Goal: Task Accomplishment & Management: Manage account settings

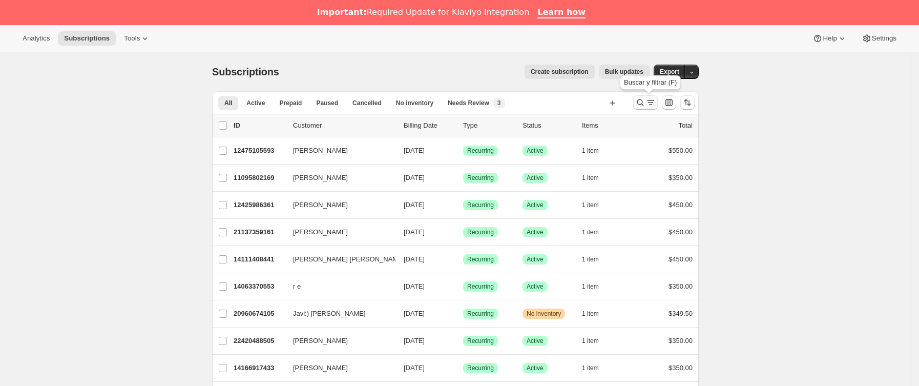
click at [644, 108] on button "Buscar y filtrar resultados" at bounding box center [645, 102] width 25 height 14
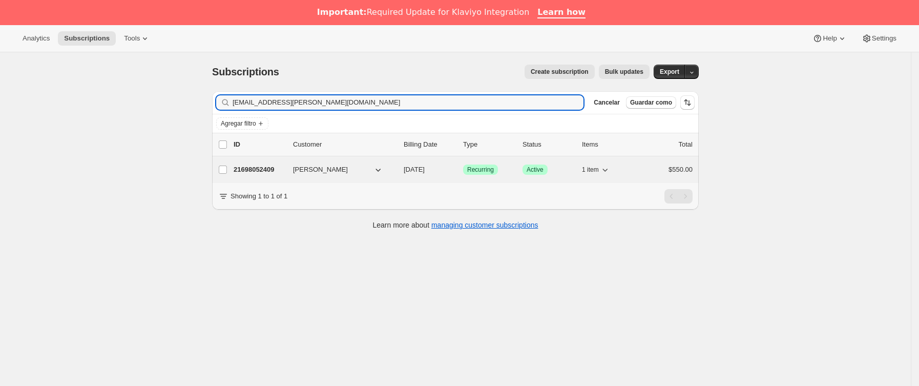
type input "ang.cuevas.v@gmail.co"
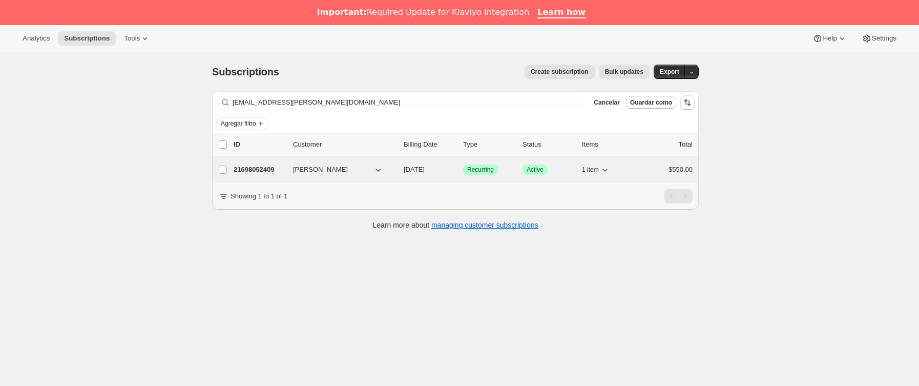
click at [292, 170] on div "21698052409 Angélica J. Valencia 11/08/2025 Logrado Recurring Logrado Active 1 …" at bounding box center [463, 169] width 459 height 14
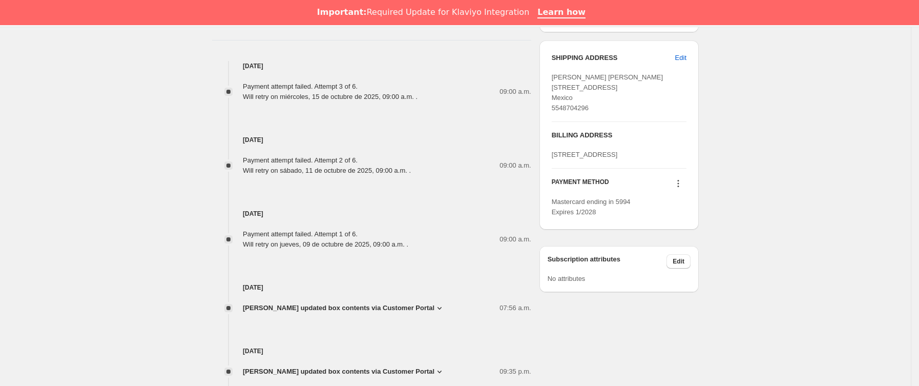
scroll to position [538, 0]
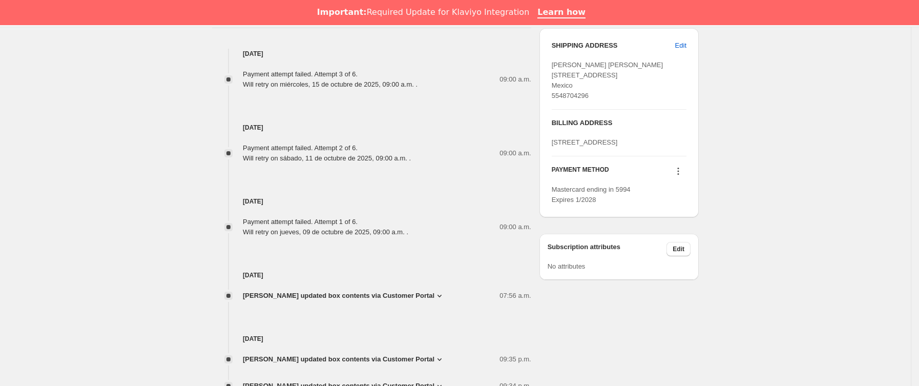
click at [684, 176] on icon at bounding box center [678, 171] width 10 height 10
click at [688, 234] on span "Send link to update card" at bounding box center [682, 233] width 72 height 8
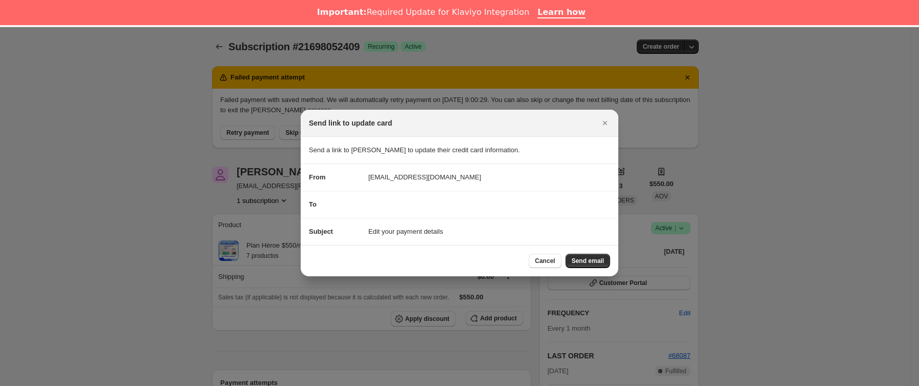
scroll to position [25, 0]
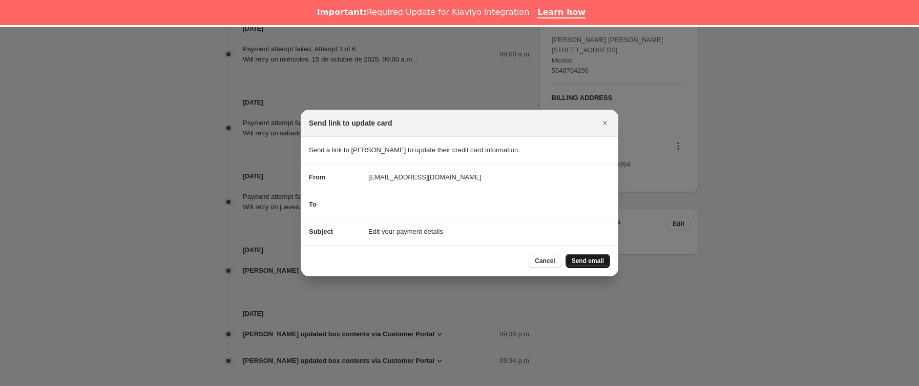
click at [588, 260] on span "Send email" at bounding box center [588, 261] width 32 height 8
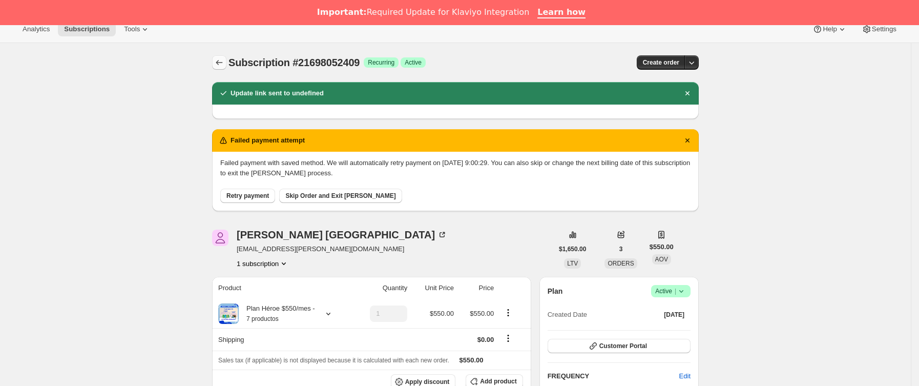
scroll to position [0, 0]
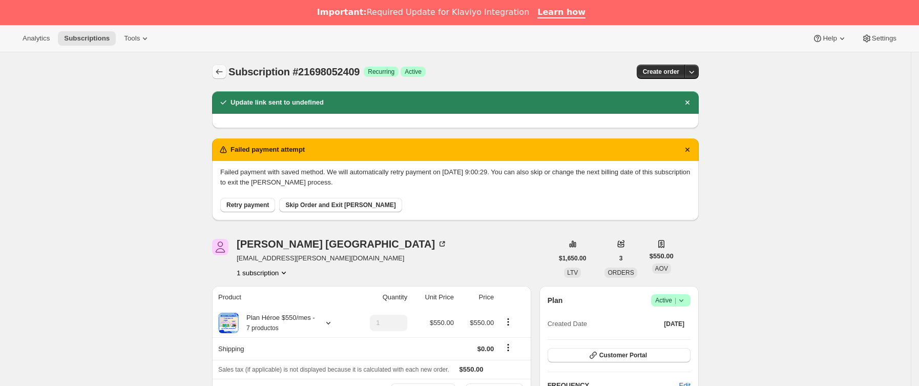
click at [219, 67] on icon "Subscriptions" at bounding box center [219, 72] width 10 height 10
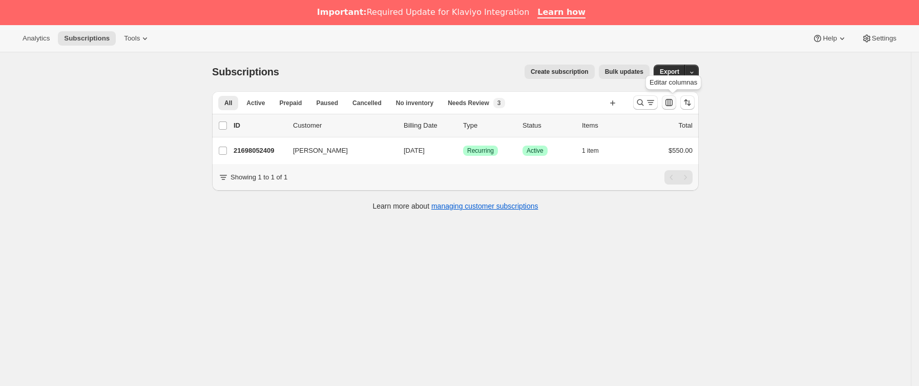
click at [666, 104] on button "Personalizar el orden y la visibilidad de las columnas de la tabla" at bounding box center [669, 102] width 14 height 14
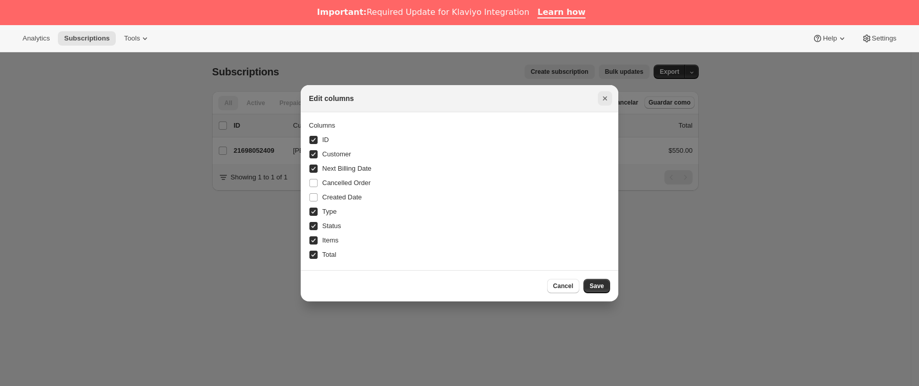
click at [608, 97] on icon "Cerrar" at bounding box center [605, 98] width 10 height 10
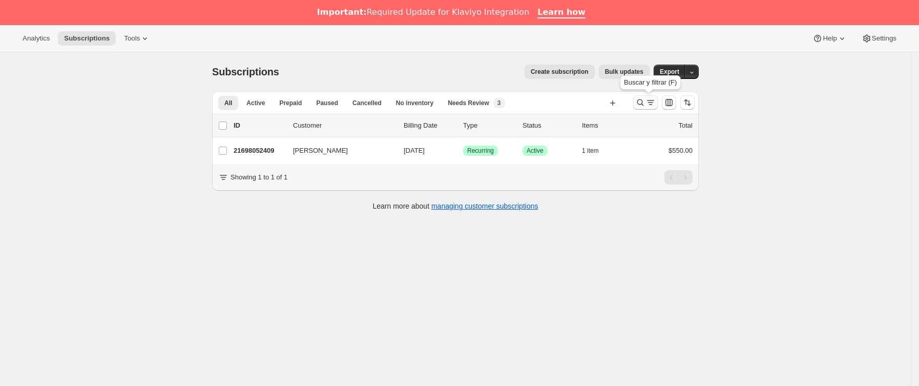
click at [649, 105] on icon "Buscar y filtrar resultados" at bounding box center [651, 102] width 10 height 10
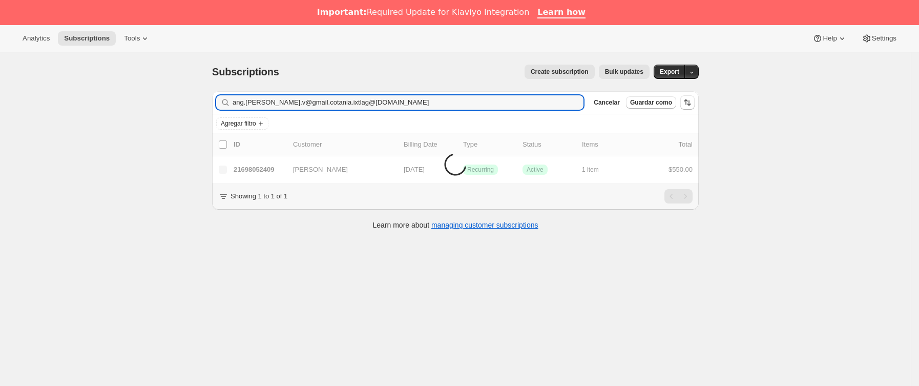
drag, startPoint x: 418, startPoint y: 105, endPoint x: 111, endPoint y: 113, distance: 307.1
click at [111, 113] on div "Subscriptions. Esta página está lista Subscriptions Create subscription Bulk up…" at bounding box center [455, 245] width 911 height 386
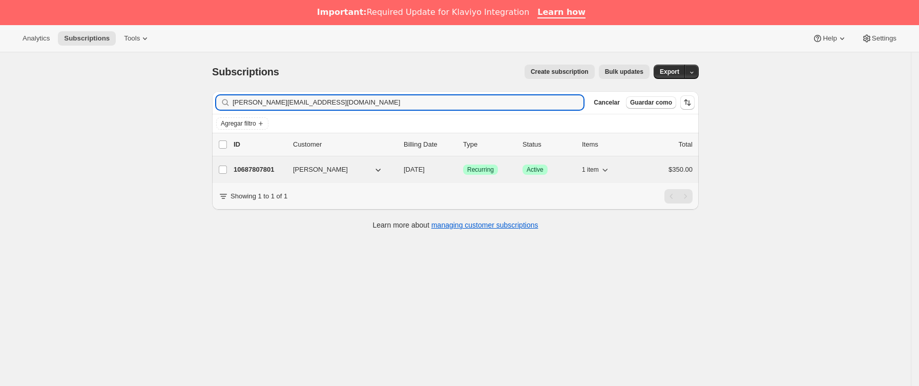
type input "tania.ixtlag@gmail.com"
click at [291, 167] on div "10687807801 Tania Ixtla 11/11/2025 Logrado Recurring Logrado Active 1 item $350…" at bounding box center [463, 169] width 459 height 14
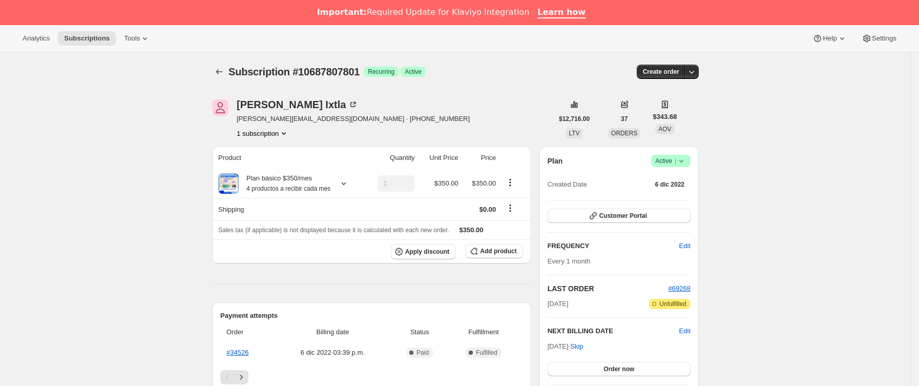
scroll to position [77, 0]
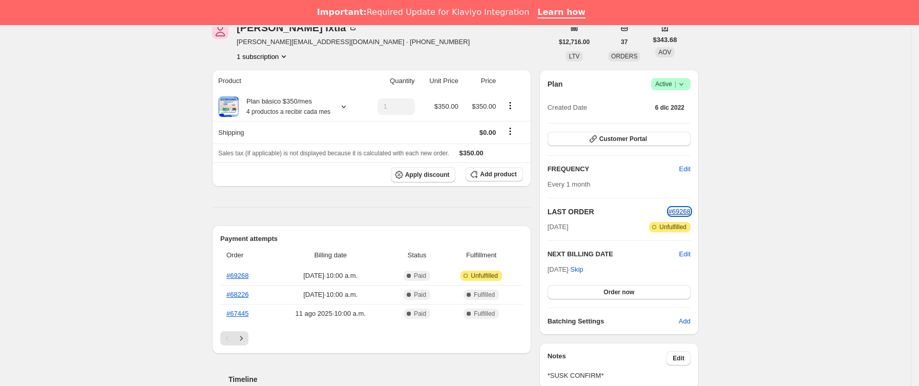
click at [686, 211] on span "#69268" at bounding box center [680, 212] width 22 height 8
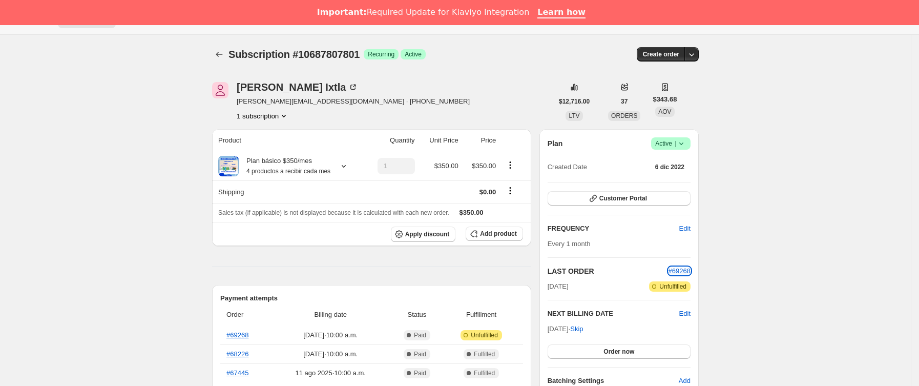
scroll to position [0, 0]
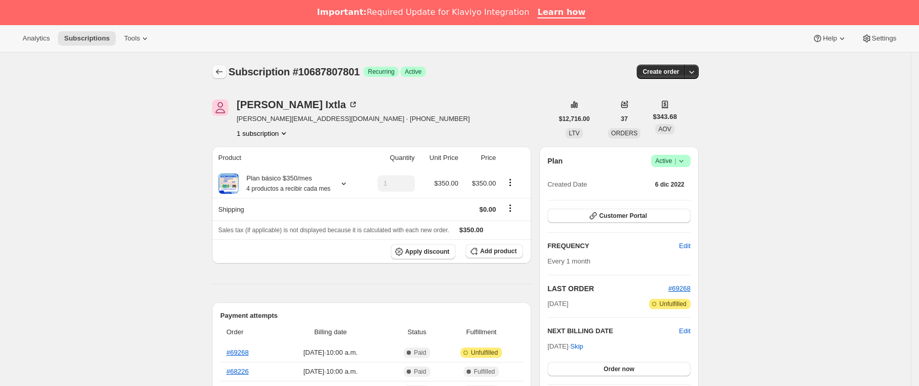
click at [224, 75] on icon "Subscriptions" at bounding box center [219, 72] width 10 height 10
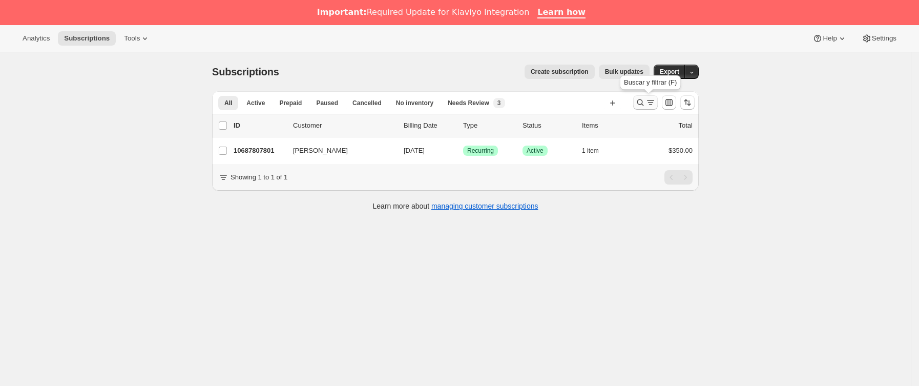
click at [649, 97] on icon "Buscar y filtrar resultados" at bounding box center [651, 102] width 10 height 10
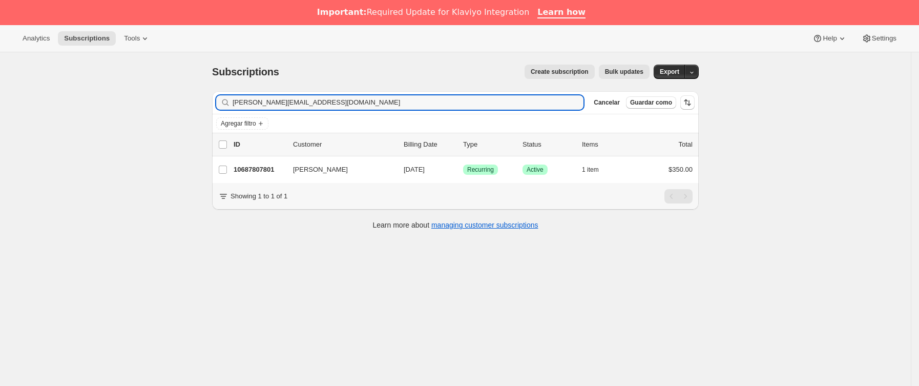
drag, startPoint x: 395, startPoint y: 103, endPoint x: -60, endPoint y: 139, distance: 456.5
click at [0, 139] on html "Analytics Subscriptions Tools Help Settings Ir directamente al contenido Subscr…" at bounding box center [459, 193] width 919 height 386
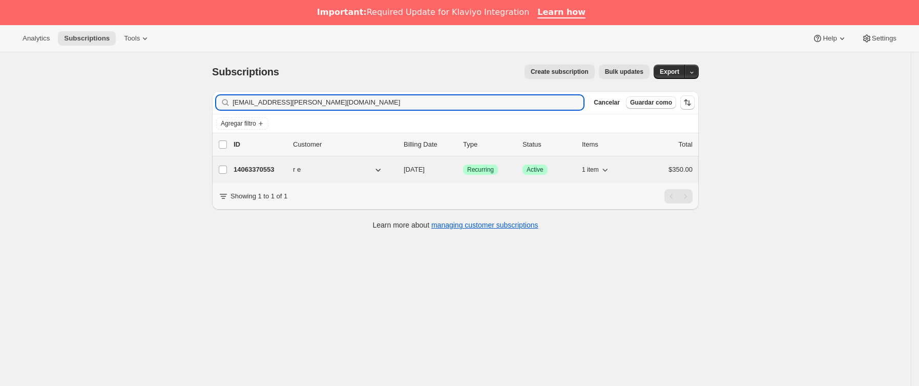
type input "[PERSON_NAME][EMAIL_ADDRESS][DOMAIN_NAME]"
click at [280, 173] on p "14063370553" at bounding box center [259, 170] width 51 height 10
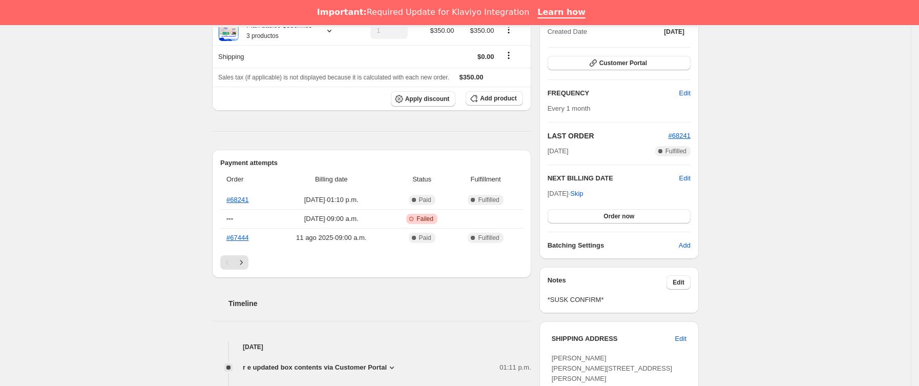
scroll to position [154, 0]
click at [606, 219] on button "Order now" at bounding box center [619, 215] width 143 height 14
click at [606, 219] on span "Click to confirm" at bounding box center [619, 215] width 47 height 8
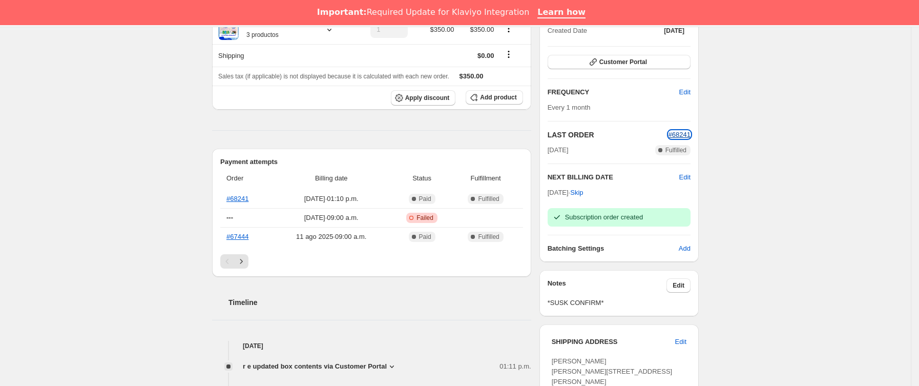
click at [682, 134] on span "#68241" at bounding box center [680, 135] width 22 height 8
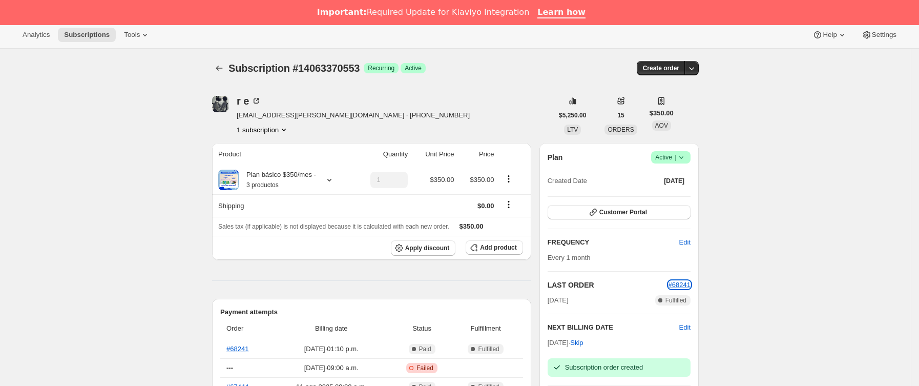
scroll to position [0, 0]
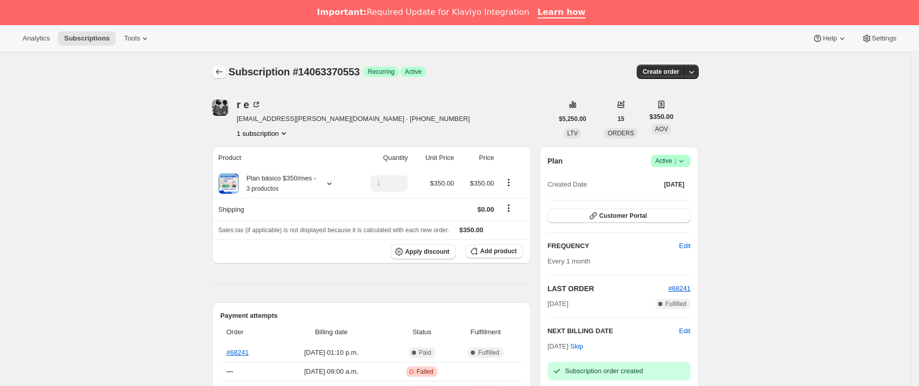
click at [220, 71] on icon "Subscriptions" at bounding box center [219, 72] width 10 height 10
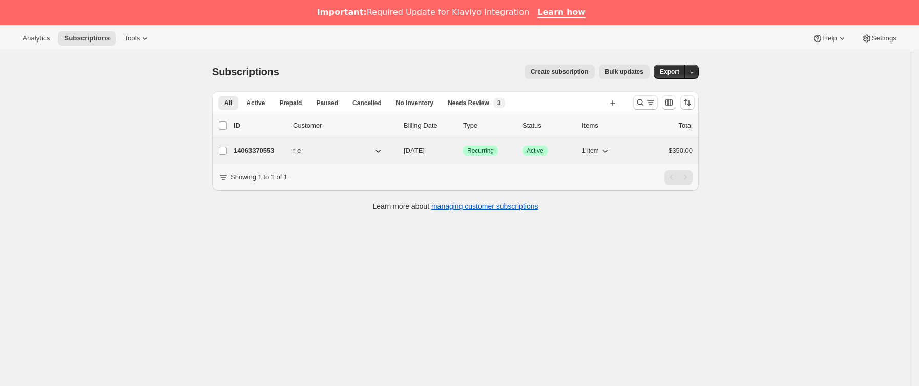
click at [284, 150] on p "14063370553" at bounding box center [259, 151] width 51 height 10
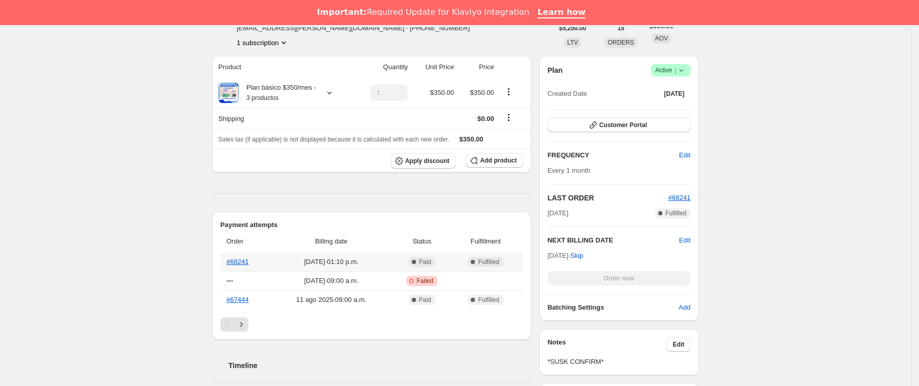
scroll to position [231, 0]
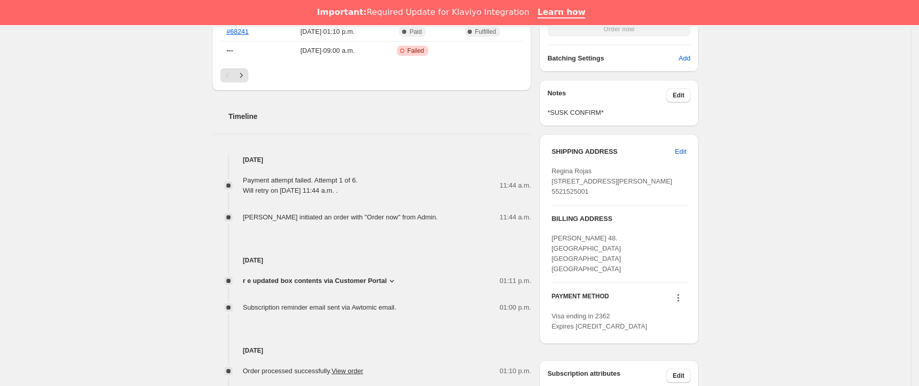
scroll to position [461, 0]
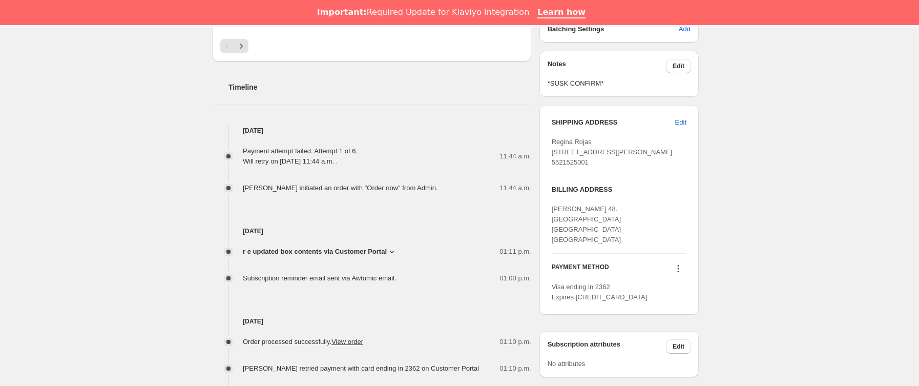
click at [680, 274] on icon at bounding box center [678, 268] width 10 height 10
click at [687, 309] on span "Send link to update card" at bounding box center [682, 310] width 72 height 8
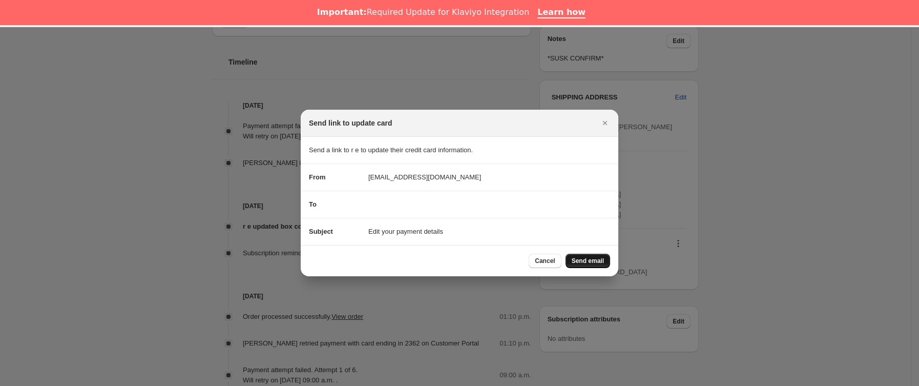
click at [586, 264] on span "Send email" at bounding box center [588, 261] width 32 height 8
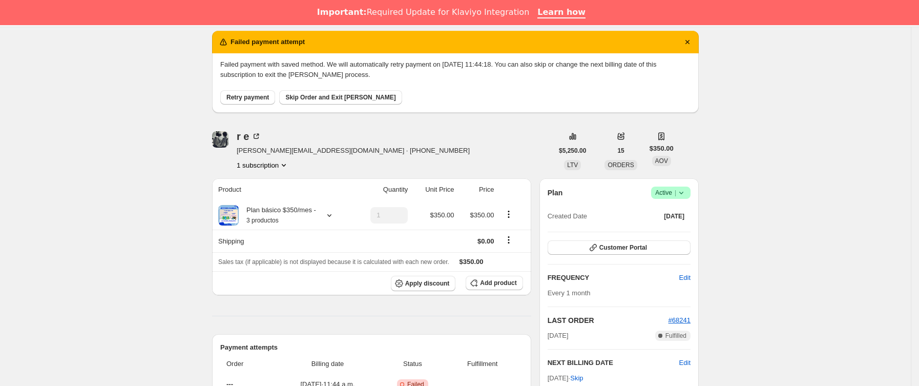
scroll to position [0, 0]
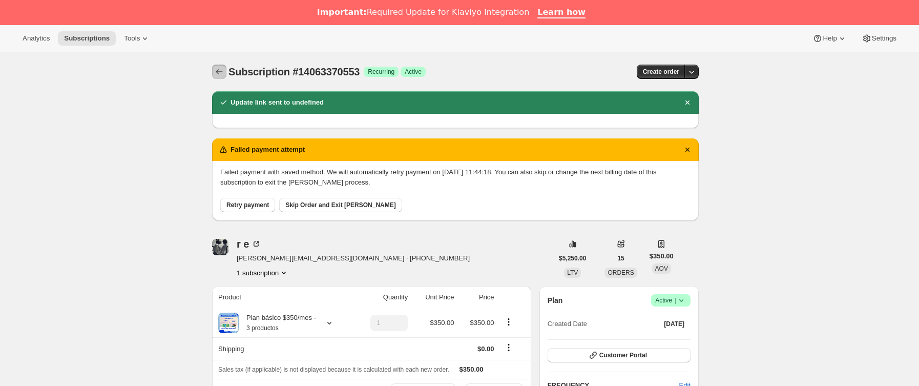
click at [217, 71] on button "Subscriptions" at bounding box center [219, 72] width 14 height 14
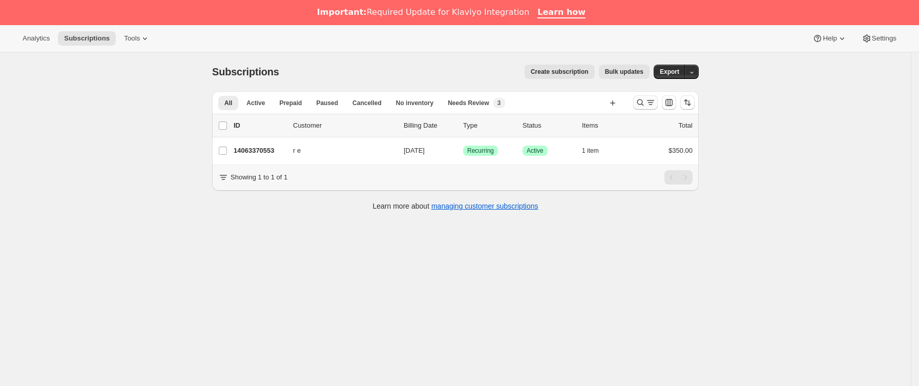
click at [642, 103] on icon "Buscar y filtrar resultados" at bounding box center [641, 102] width 10 height 10
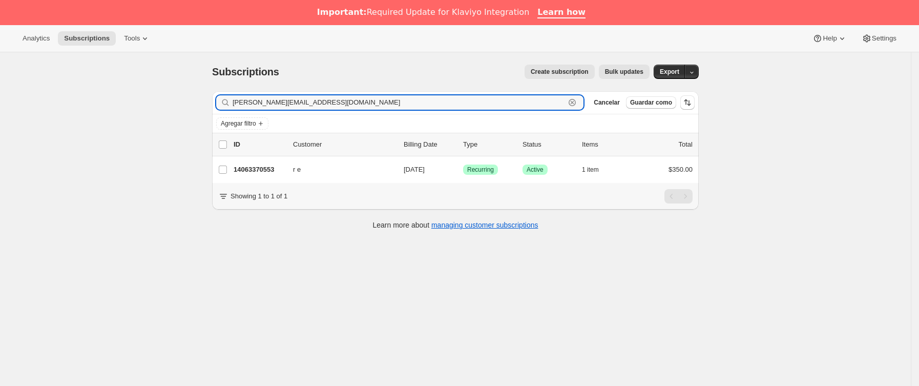
drag, startPoint x: 339, startPoint y: 103, endPoint x: 28, endPoint y: 106, distance: 310.6
click at [29, 106] on div "Subscriptions. Esta página está lista Subscriptions Create subscription Bulk up…" at bounding box center [455, 245] width 911 height 386
paste input "linxvaga"
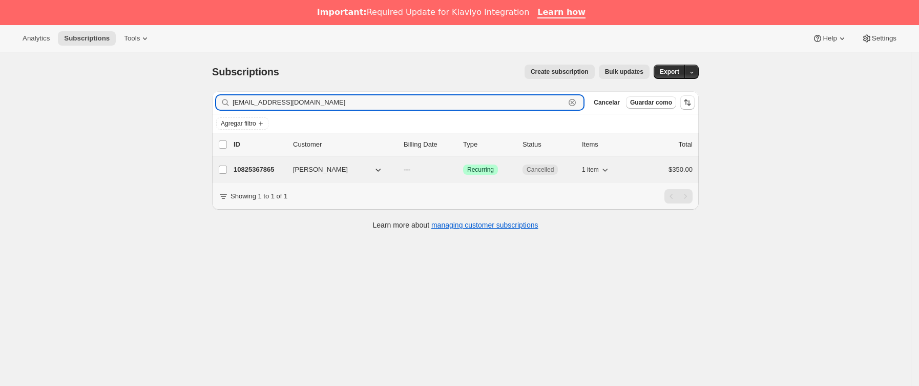
type input "[EMAIL_ADDRESS][DOMAIN_NAME]"
click at [265, 170] on p "10825367865" at bounding box center [259, 170] width 51 height 10
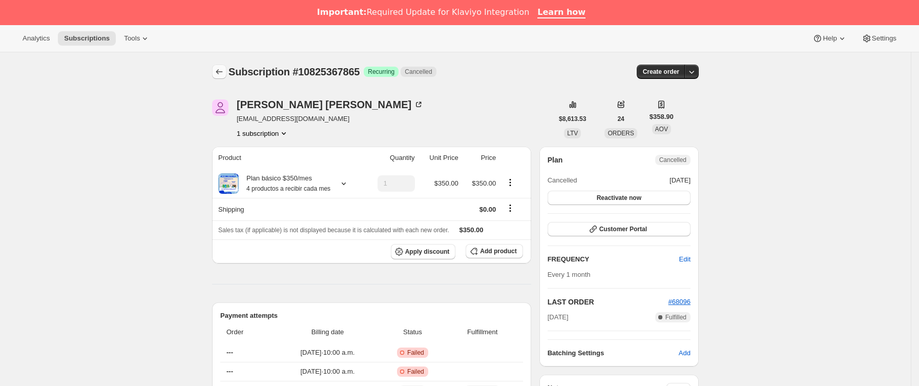
click at [221, 71] on icon "Subscriptions" at bounding box center [219, 72] width 10 height 10
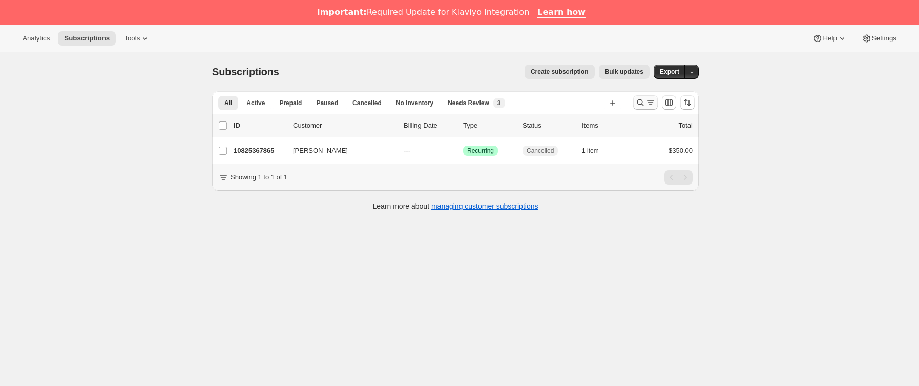
click at [645, 101] on icon "Buscar y filtrar resultados" at bounding box center [641, 102] width 10 height 10
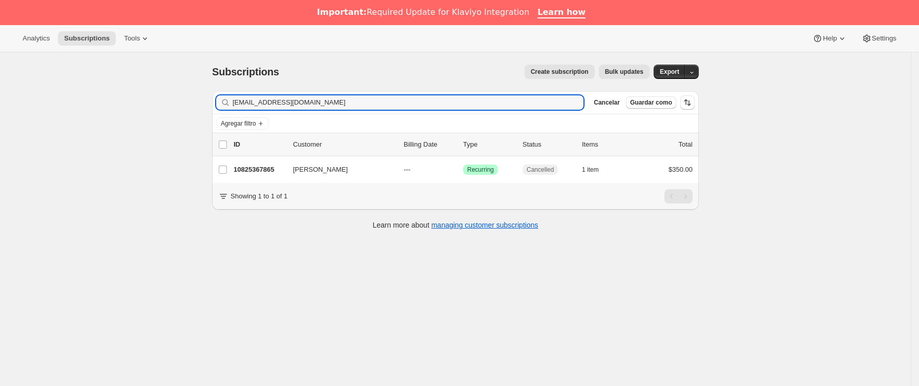
drag, startPoint x: 74, startPoint y: 102, endPoint x: -69, endPoint y: 116, distance: 143.7
click at [0, 116] on html "Analytics Subscriptions Tools Help Settings Ir directamente al contenido Subscr…" at bounding box center [459, 193] width 919 height 386
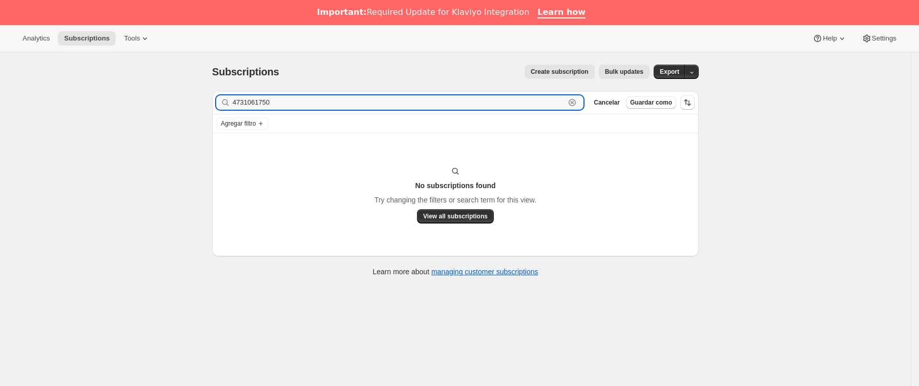
drag, startPoint x: 558, startPoint y: 100, endPoint x: 83, endPoint y: 100, distance: 475.1
click at [84, 100] on div "Subscriptions. Esta página está lista Subscriptions Create subscription Bulk up…" at bounding box center [455, 245] width 911 height 386
paste input "[EMAIL_ADDRESS]"
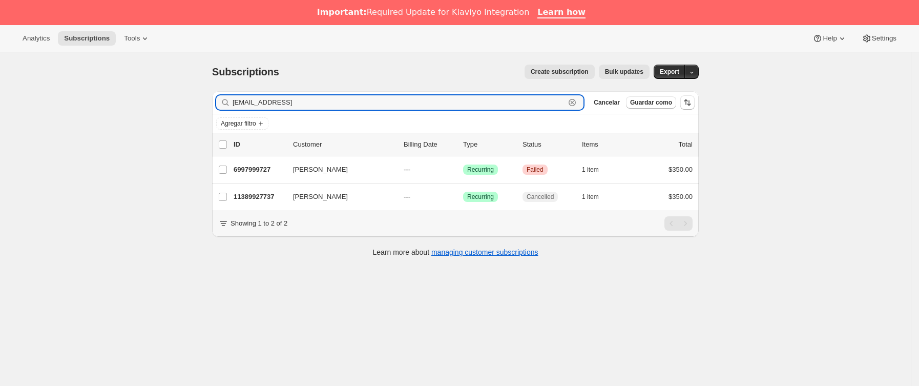
type input "[EMAIL_ADDRESS]"
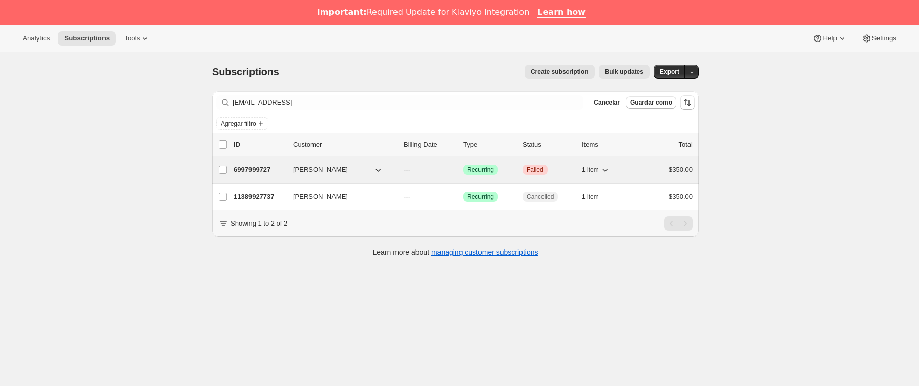
click at [285, 169] on p "6997999727" at bounding box center [259, 170] width 51 height 10
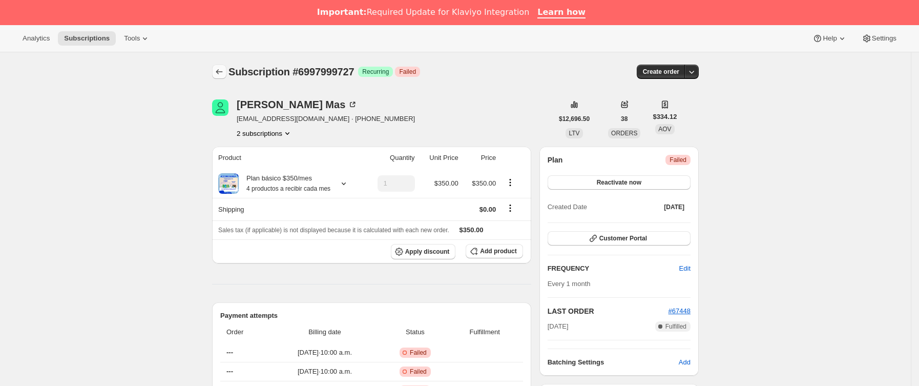
click at [224, 74] on icon "Subscriptions" at bounding box center [219, 72] width 10 height 10
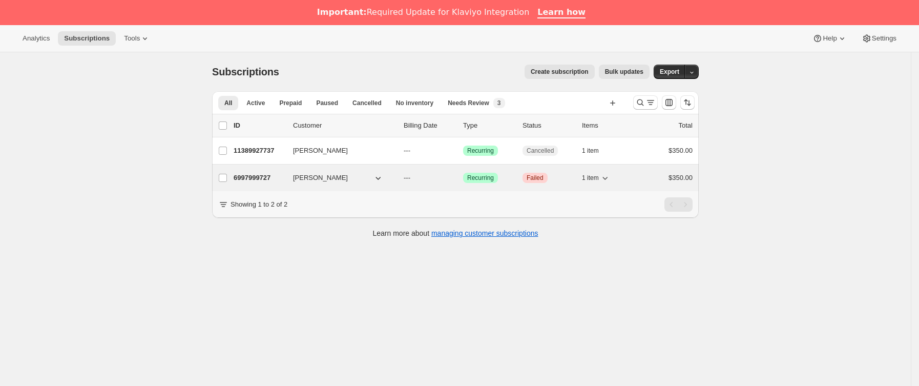
click at [280, 180] on p "6997999727" at bounding box center [259, 178] width 51 height 10
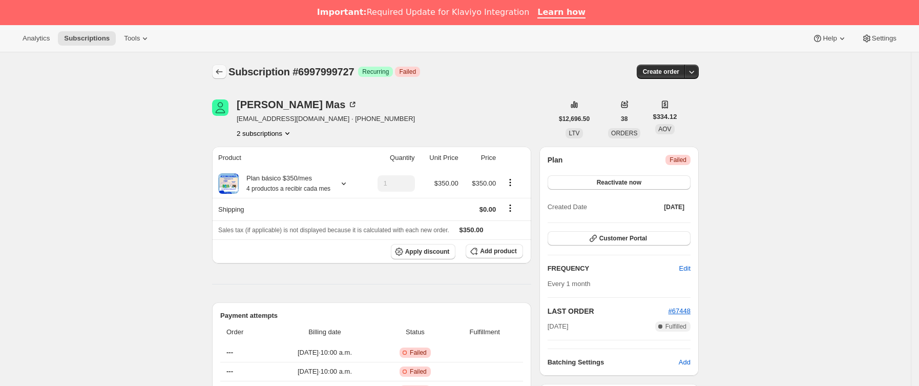
click at [218, 69] on icon "Subscriptions" at bounding box center [219, 72] width 10 height 10
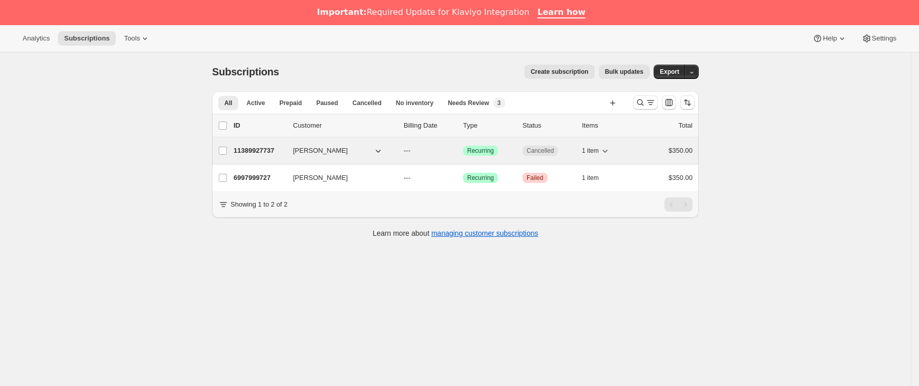
click at [284, 157] on div "11389927737 [PERSON_NAME] --- Logrado Recurring Cancelled 1 item $350.00" at bounding box center [463, 151] width 459 height 14
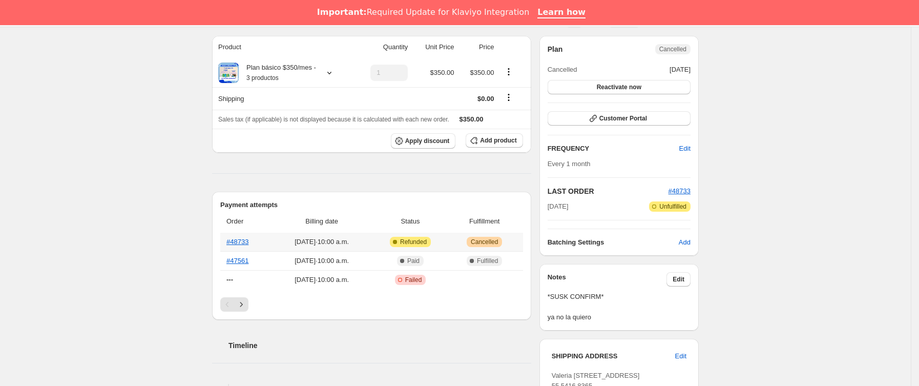
scroll to position [77, 0]
